Goal: Task Accomplishment & Management: Manage account settings

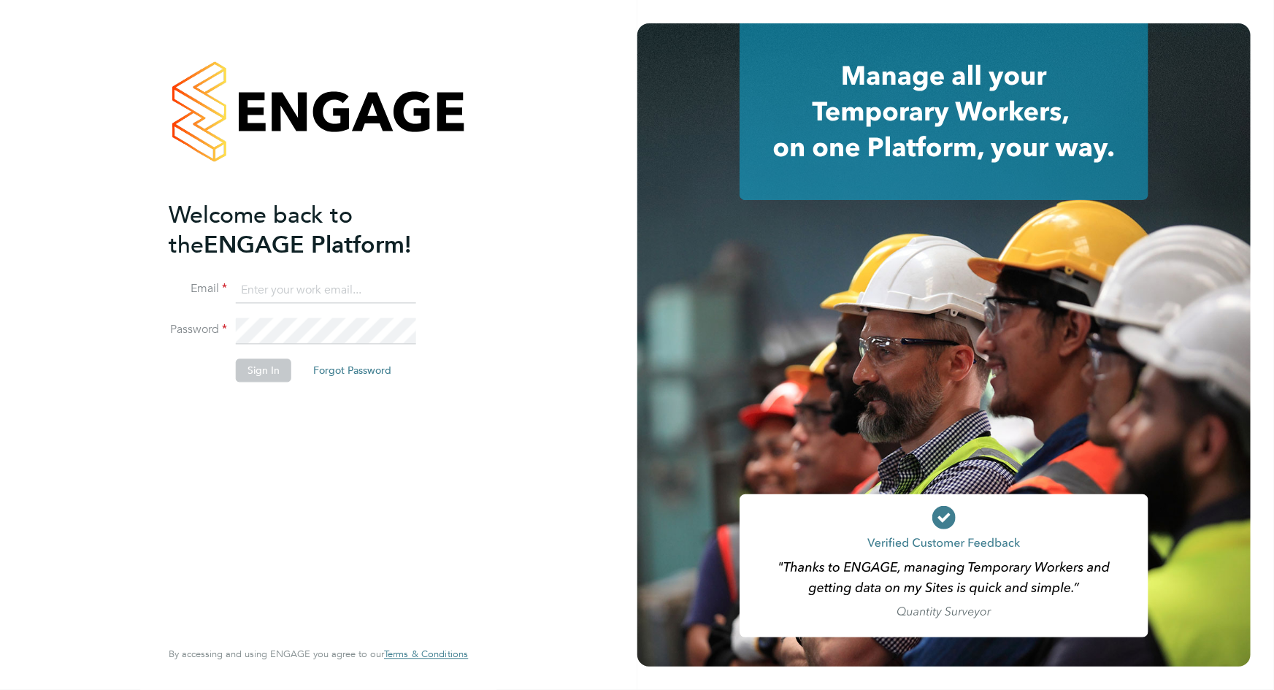
type input "[PERSON_NAME][EMAIL_ADDRESS][DOMAIN_NAME]"
click at [264, 364] on button "Sign In" at bounding box center [263, 369] width 55 height 23
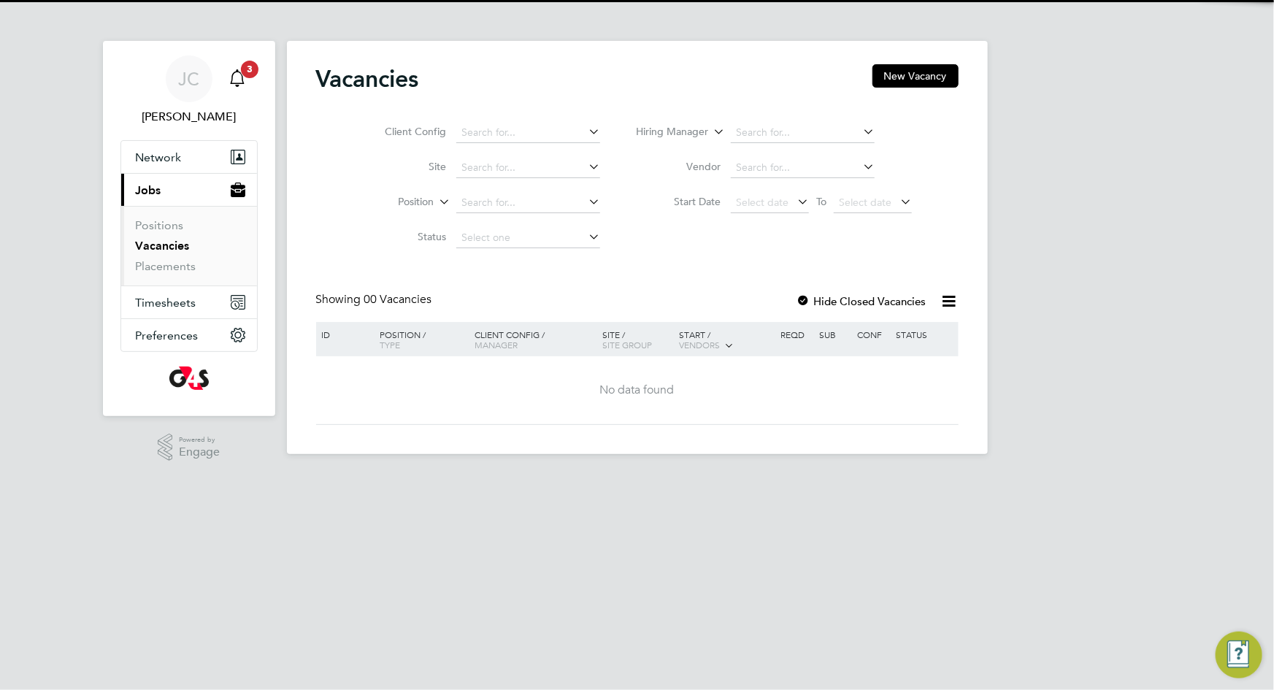
click at [242, 67] on span "3" at bounding box center [250, 70] width 18 height 18
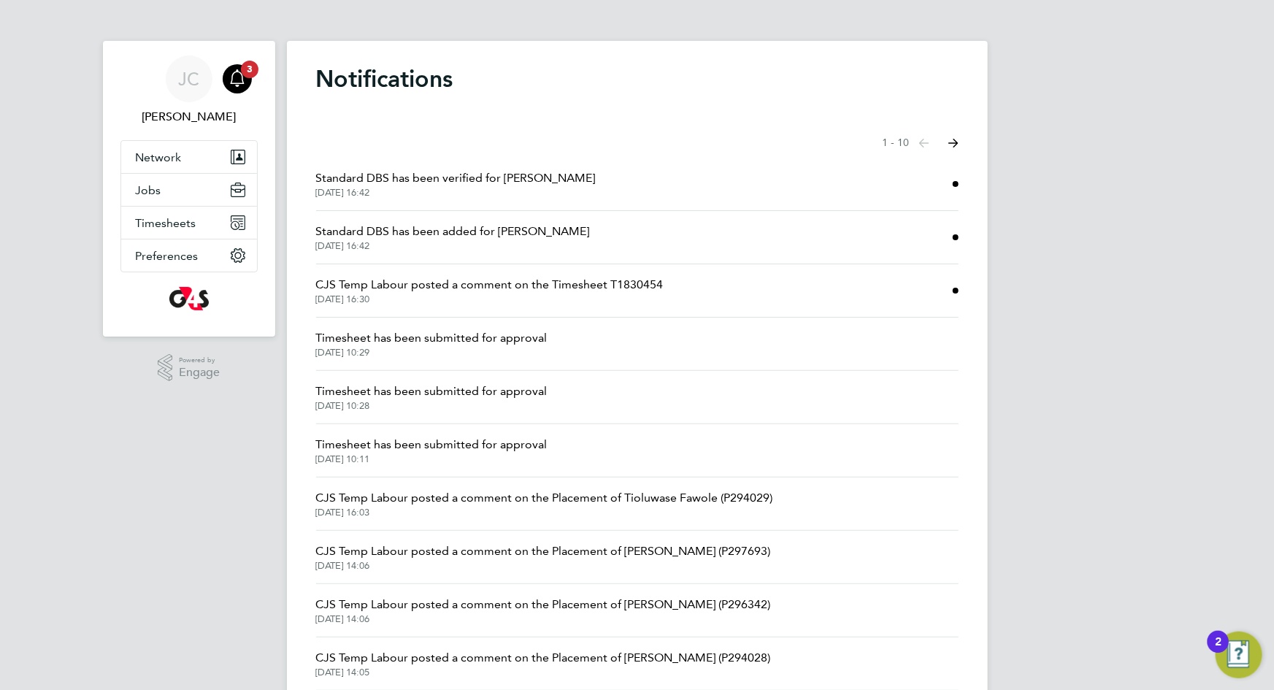
click at [592, 353] on li "Timesheet has been submitted for approval [DATE] 10:29" at bounding box center [637, 344] width 642 height 53
click at [565, 349] on li "Timesheet has been submitted for approval [DATE] 10:29" at bounding box center [637, 344] width 642 height 53
click at [360, 331] on span "Timesheet has been submitted for approval" at bounding box center [431, 338] width 231 height 18
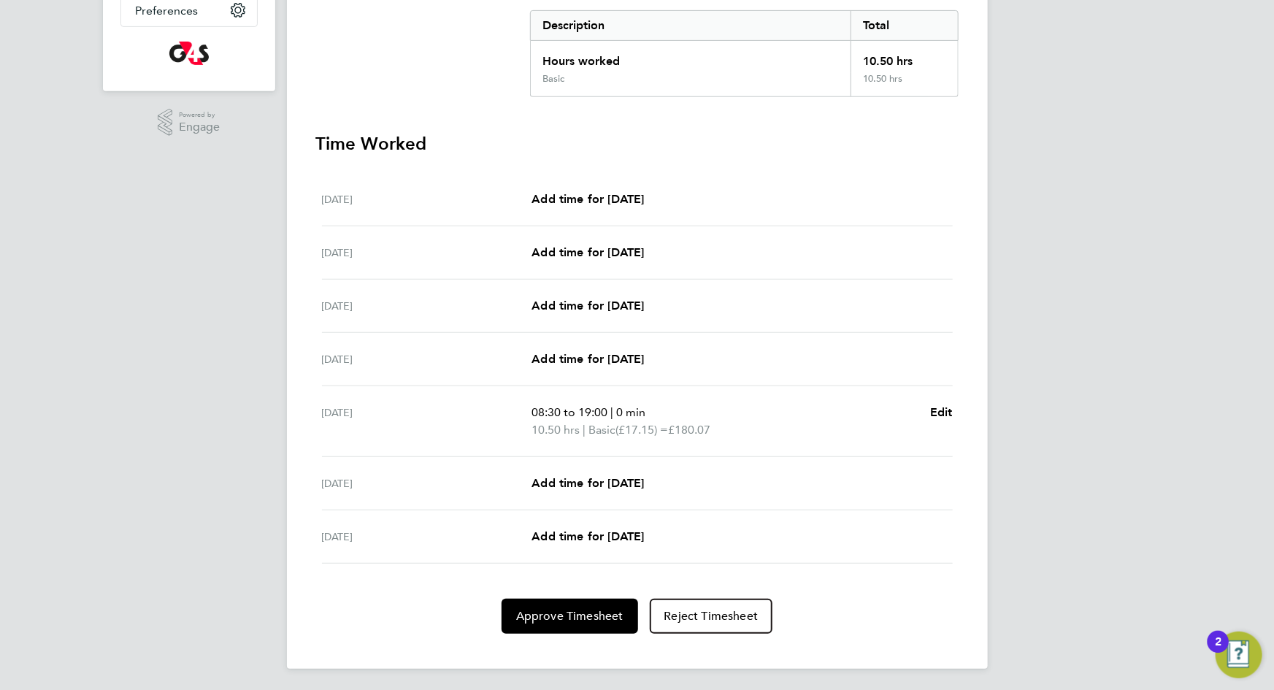
scroll to position [307, 0]
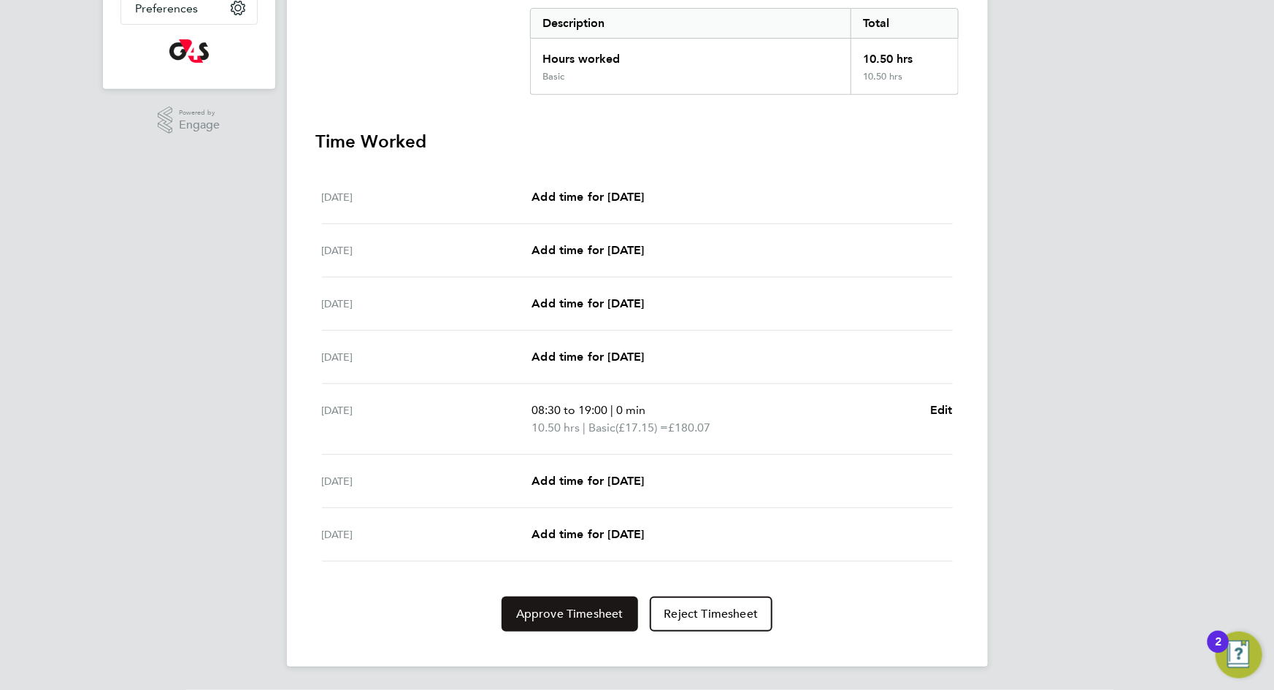
click at [564, 608] on span "Approve Timesheet" at bounding box center [569, 614] width 107 height 15
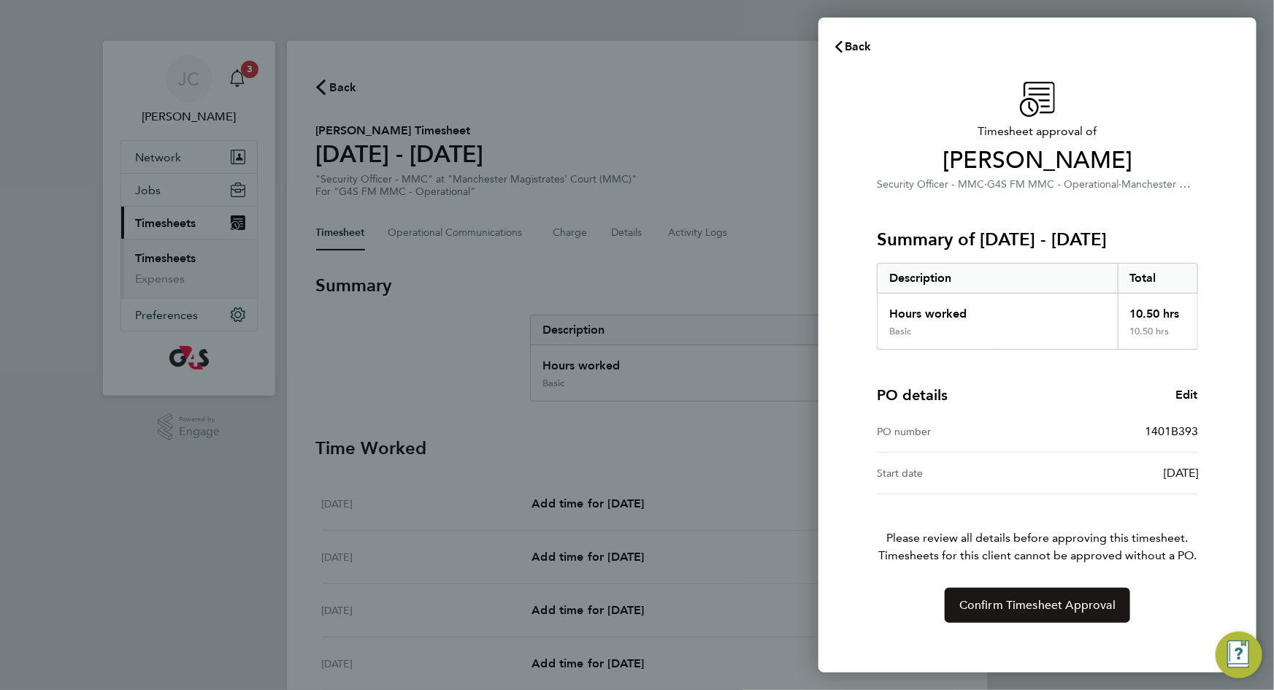
click at [989, 618] on button "Confirm Timesheet Approval" at bounding box center [1037, 605] width 185 height 35
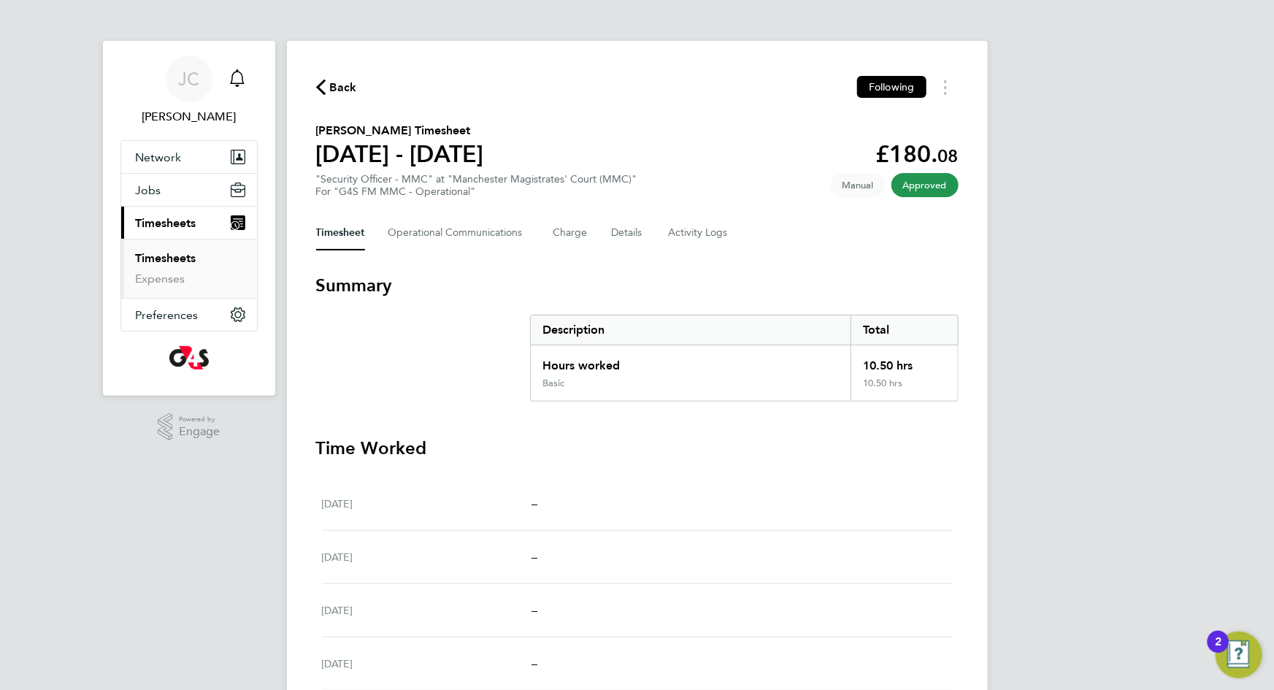
click at [239, 79] on icon "Main navigation" at bounding box center [238, 78] width 18 height 18
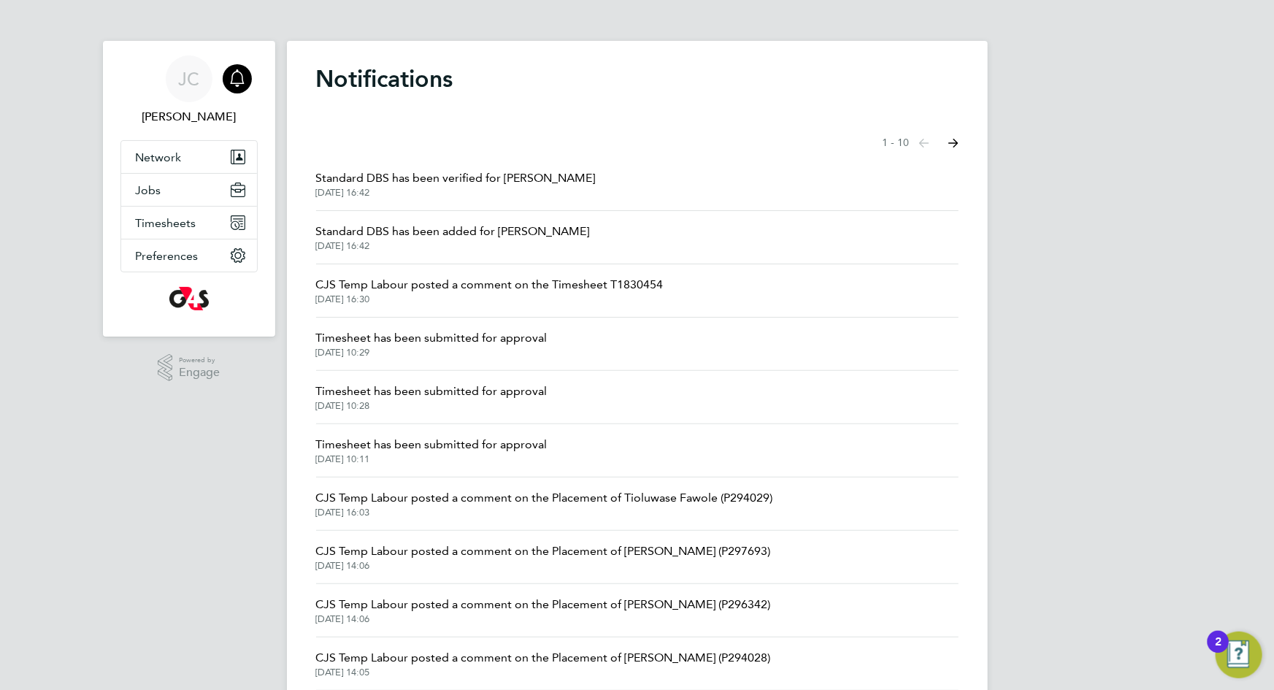
click at [239, 80] on icon "Main navigation" at bounding box center [238, 78] width 18 height 18
click at [175, 85] on div "JC" at bounding box center [189, 78] width 47 height 47
